Goal: Task Accomplishment & Management: Manage account settings

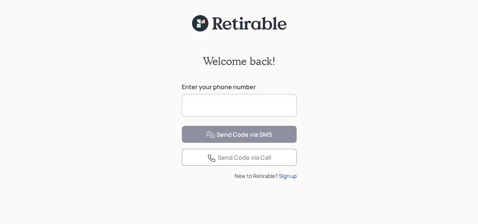
click at [199, 106] on input at bounding box center [239, 105] width 115 height 23
type input "**********"
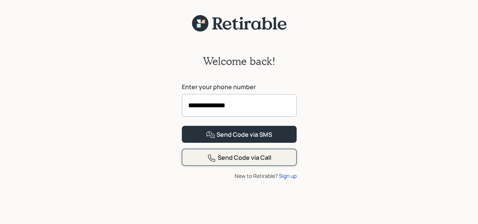
click at [239, 162] on div "Send Code via Call" at bounding box center [239, 157] width 64 height 9
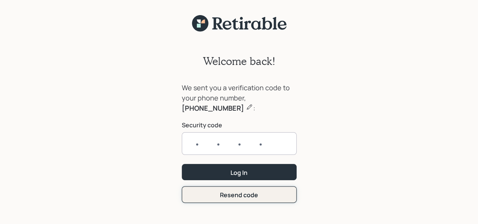
click at [238, 195] on form "We sent you a verification code to your phone number, 843-655-1678 : Security c…" at bounding box center [239, 143] width 115 height 120
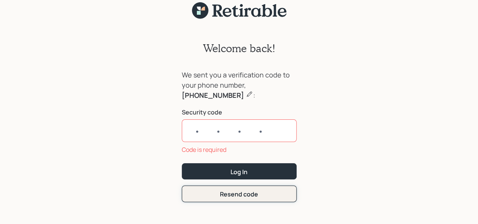
scroll to position [20, 0]
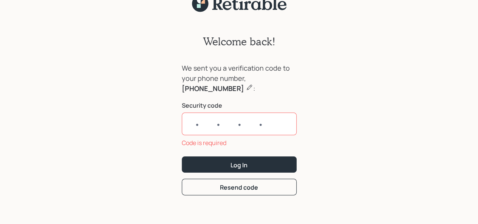
click at [234, 119] on input "text" at bounding box center [239, 124] width 115 height 23
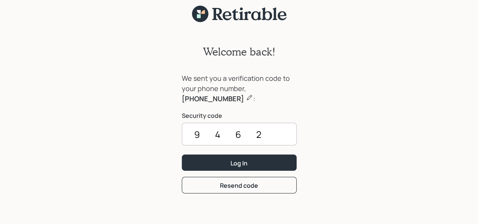
scroll to position [9, 0]
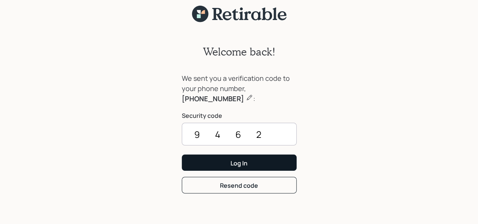
type input "9462"
click at [244, 161] on div "Log In" at bounding box center [238, 163] width 17 height 8
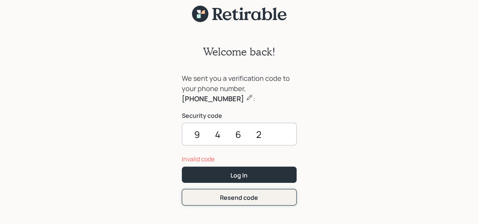
click at [236, 203] on button "Resend code" at bounding box center [239, 197] width 115 height 16
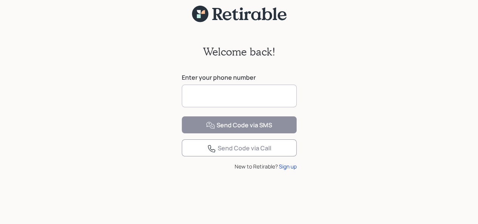
click at [227, 91] on input at bounding box center [239, 96] width 115 height 23
type input "**********"
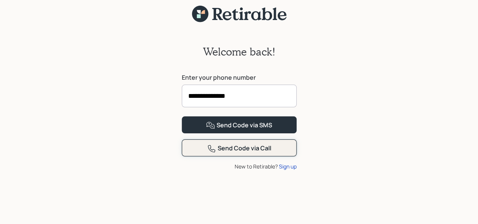
click at [241, 153] on div "Send Code via Call" at bounding box center [239, 148] width 64 height 9
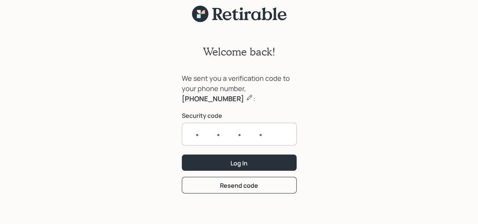
type input "2"
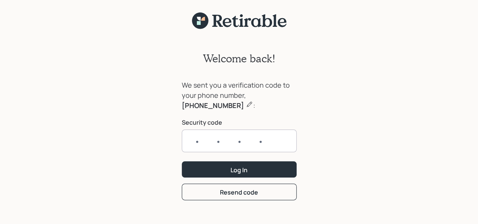
scroll to position [0, 0]
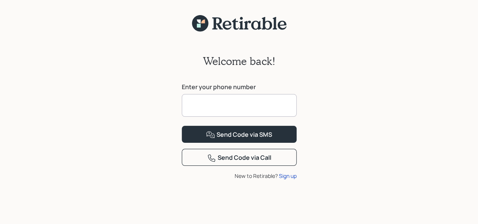
click at [232, 109] on input at bounding box center [239, 105] width 115 height 23
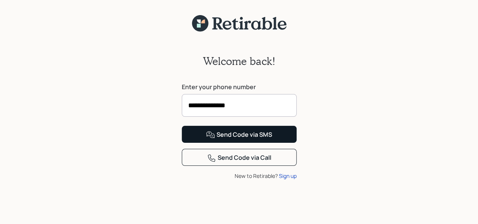
type input "**********"
click at [245, 139] on div "Send Code via SMS" at bounding box center [239, 134] width 66 height 9
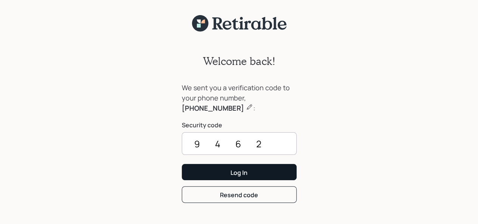
type input "9462"
click at [244, 172] on div "Log In" at bounding box center [238, 173] width 17 height 8
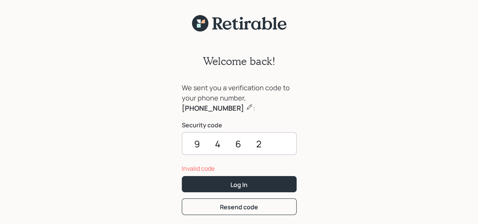
scroll to position [20, 0]
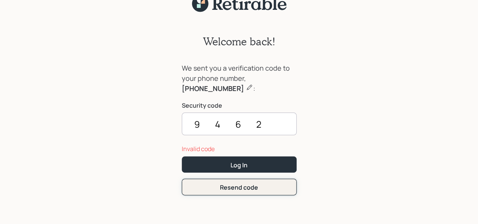
click at [244, 184] on div "Resend code" at bounding box center [239, 187] width 38 height 8
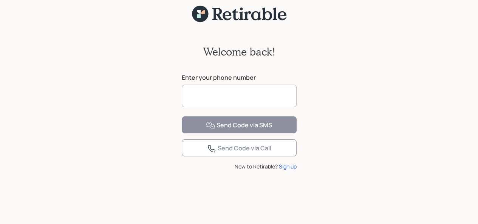
scroll to position [17, 0]
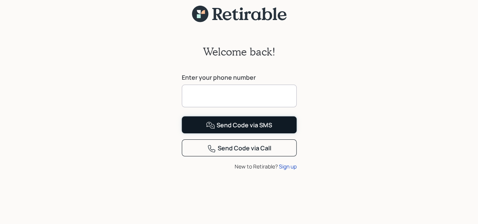
click at [243, 130] on div "Send Code via SMS" at bounding box center [239, 125] width 66 height 9
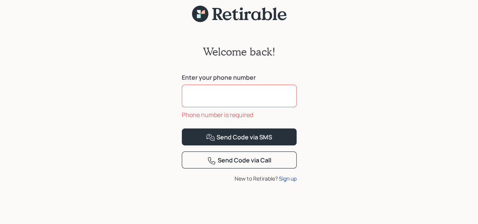
click at [231, 85] on input at bounding box center [239, 96] width 115 height 23
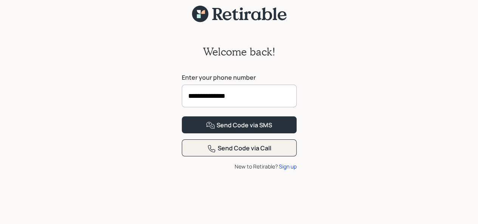
type input "**********"
click at [230, 153] on div "Send Code via Call" at bounding box center [239, 148] width 64 height 9
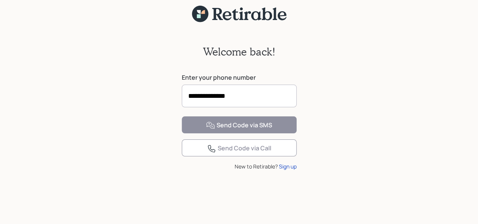
scroll to position [9, 0]
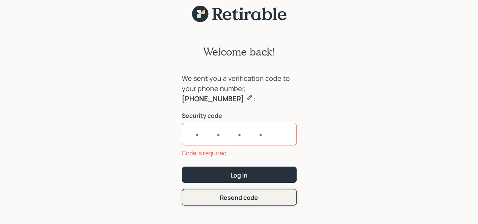
click at [234, 183] on form "We sent you a verification code to your phone number, [PHONE_NUMBER] : Security…" at bounding box center [239, 139] width 115 height 132
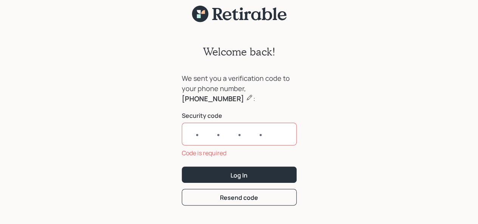
click at [237, 132] on input "text" at bounding box center [239, 134] width 115 height 23
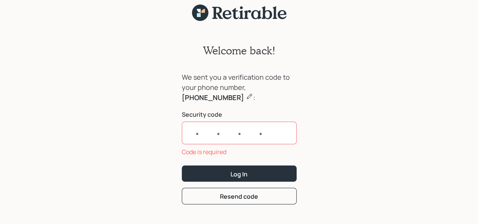
scroll to position [20, 0]
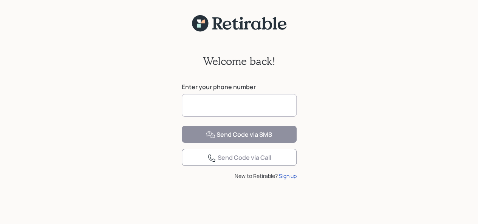
click at [277, 101] on input at bounding box center [239, 105] width 115 height 23
type input "**********"
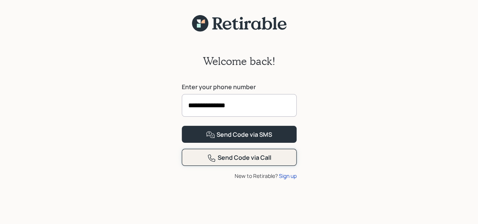
click at [252, 162] on div "Send Code via Call" at bounding box center [239, 157] width 64 height 9
